Goal: Task Accomplishment & Management: Use online tool/utility

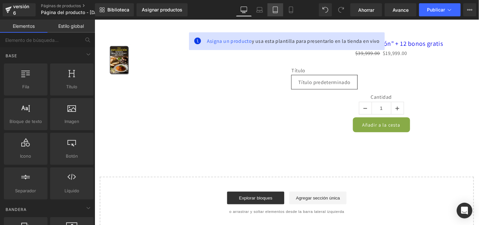
click at [273, 11] on icon at bounding box center [275, 10] width 7 height 7
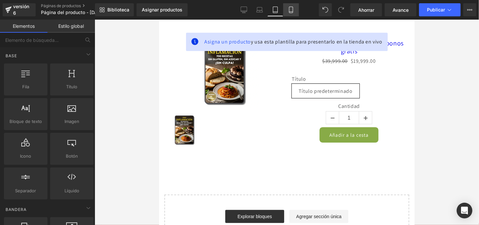
click at [289, 9] on icon at bounding box center [291, 10] width 7 height 7
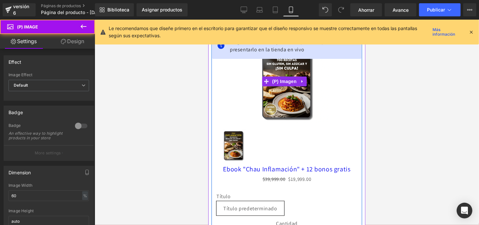
click at [277, 98] on img at bounding box center [286, 81] width 85 height 85
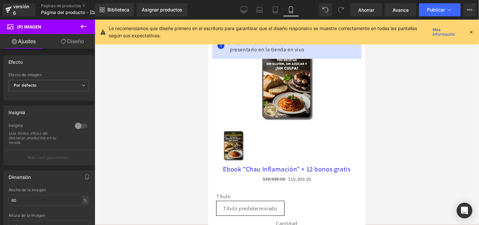
click at [472, 30] on icon at bounding box center [472, 32] width 6 height 6
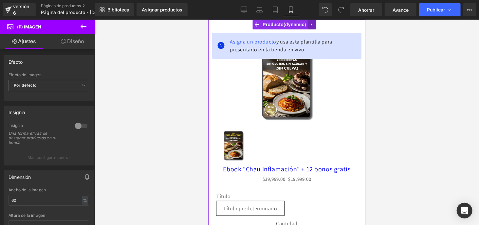
click at [312, 24] on icon at bounding box center [311, 24] width 1 height 3
click at [317, 24] on icon at bounding box center [316, 24] width 5 height 5
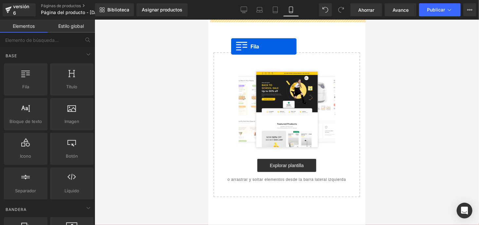
drag, startPoint x: 230, startPoint y: 104, endPoint x: 231, endPoint y: 46, distance: 57.4
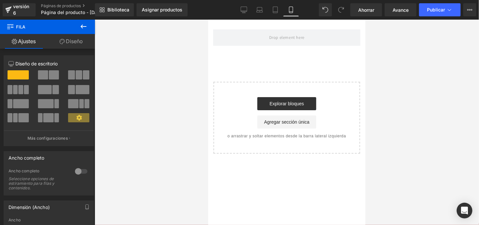
click at [86, 26] on icon at bounding box center [84, 27] width 8 height 8
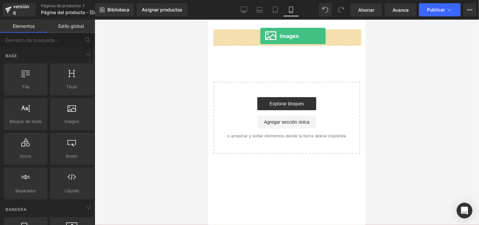
drag, startPoint x: 276, startPoint y: 134, endPoint x: 260, endPoint y: 36, distance: 99.2
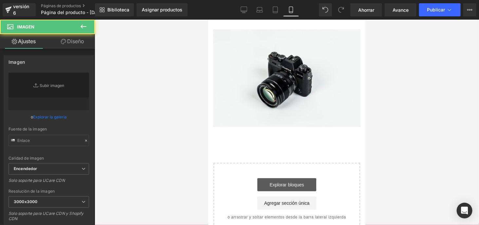
type input "//d1um8515vdn9kb.cloudfront.net/images/parallax.jpg"
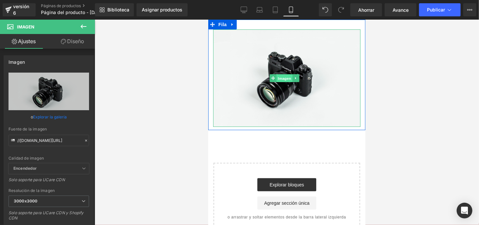
click at [285, 79] on font "Imagen" at bounding box center [284, 78] width 13 height 8
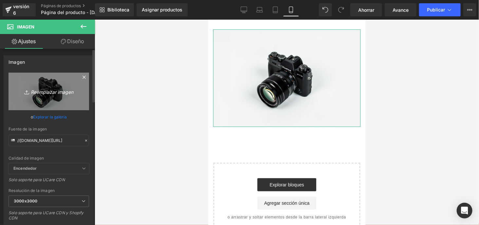
click at [49, 93] on font "Reemplazar imagen" at bounding box center [52, 92] width 43 height 6
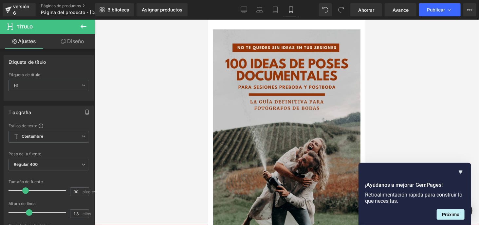
click at [397, 75] on div at bounding box center [287, 123] width 385 height 206
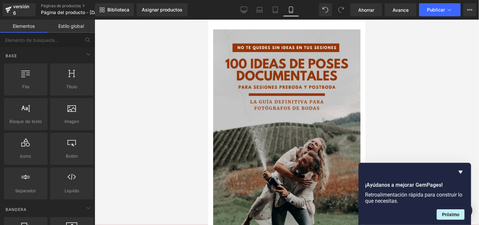
click at [455, 145] on div at bounding box center [287, 123] width 385 height 206
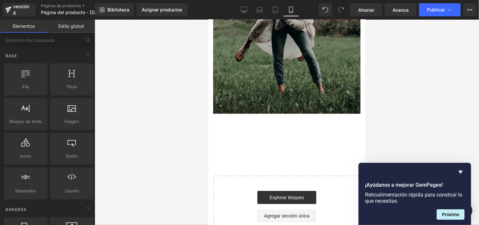
scroll to position [183, 0]
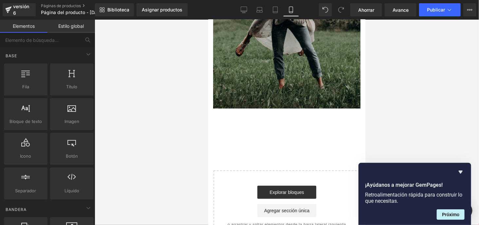
drag, startPoint x: 363, startPoint y: 107, endPoint x: 570, endPoint y: 214, distance: 232.5
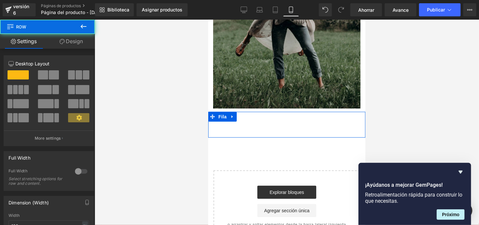
click at [283, 112] on div "Título Fila" at bounding box center [286, 125] width 157 height 26
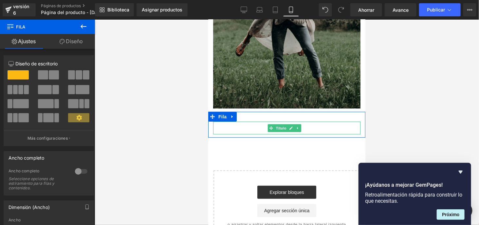
click at [279, 126] on font "Título" at bounding box center [281, 128] width 10 height 4
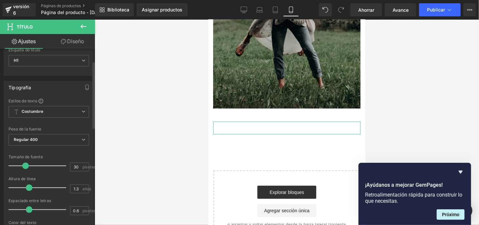
scroll to position [33, 0]
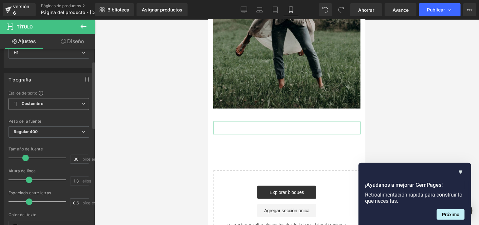
click at [74, 104] on span "Costumbre Configurar estilo global" at bounding box center [49, 104] width 81 height 12
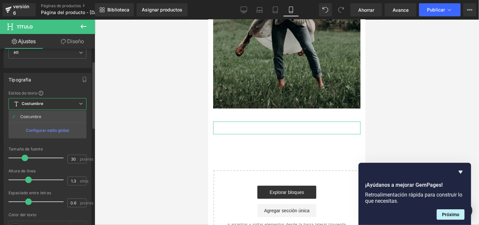
click at [74, 104] on span "Costumbre Configurar estilo global" at bounding box center [48, 104] width 78 height 12
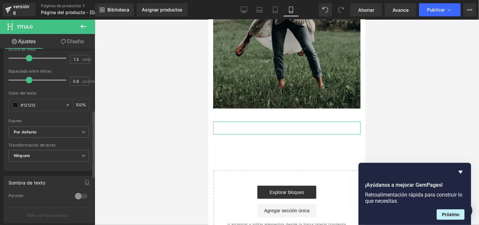
scroll to position [164, 0]
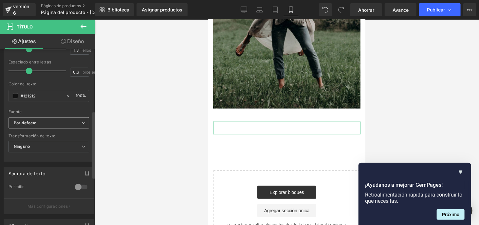
click at [71, 123] on b "Por defecto" at bounding box center [48, 124] width 68 height 6
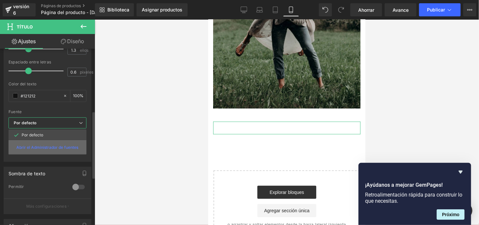
click at [63, 145] on font "Abrir el Administrador de fuentes" at bounding box center [48, 147] width 62 height 5
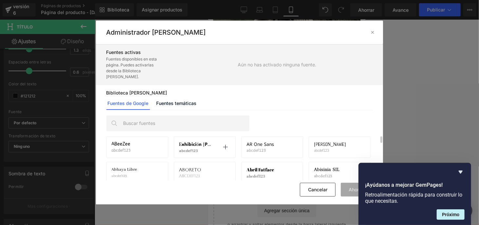
scroll to position [16, 0]
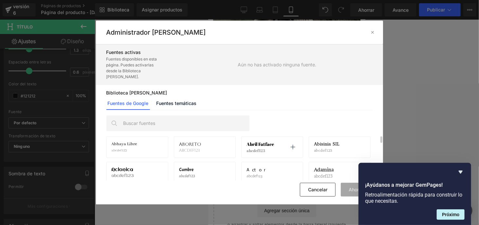
click at [261, 145] on font "Abril Fatface" at bounding box center [261, 144] width 28 height 6
click at [371, 32] on icon at bounding box center [372, 32] width 5 height 5
